Goal: Navigation & Orientation: Find specific page/section

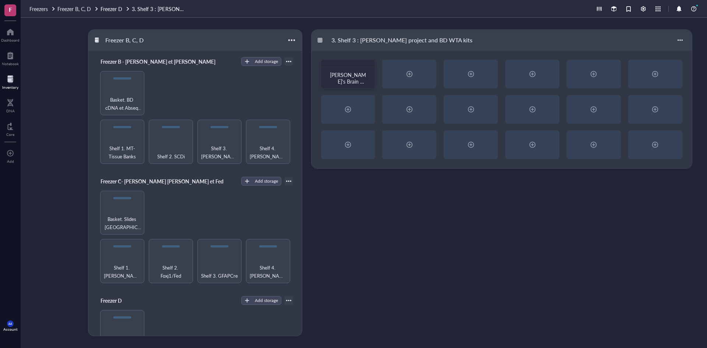
scroll to position [111, 0]
